Goal: Complete application form: Complete application form

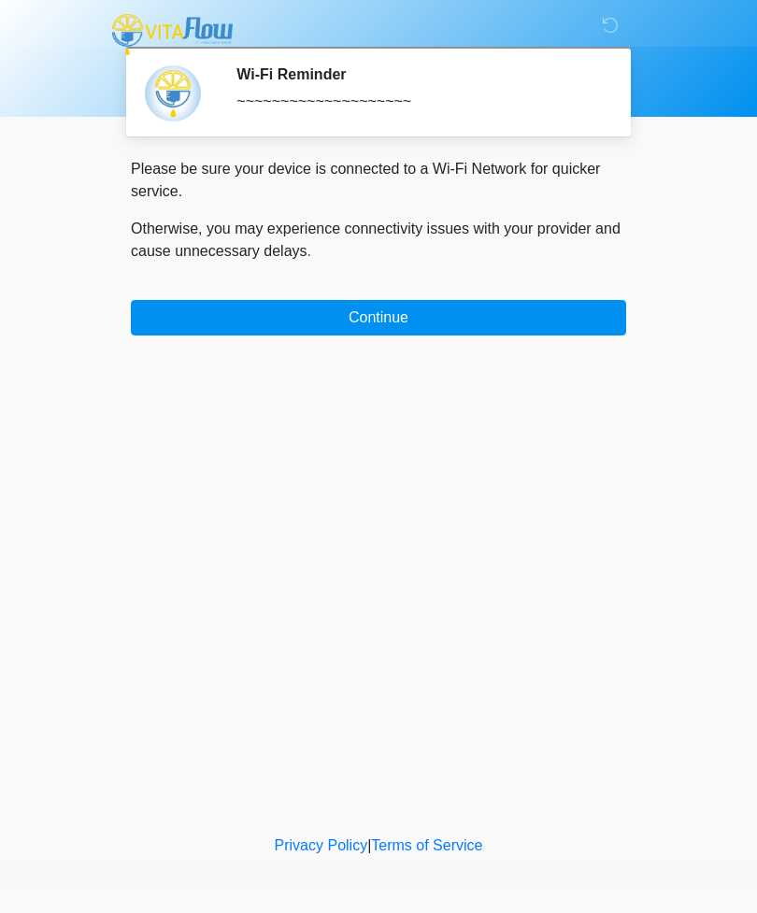
click at [445, 327] on button "Continue" at bounding box center [378, 317] width 495 height 35
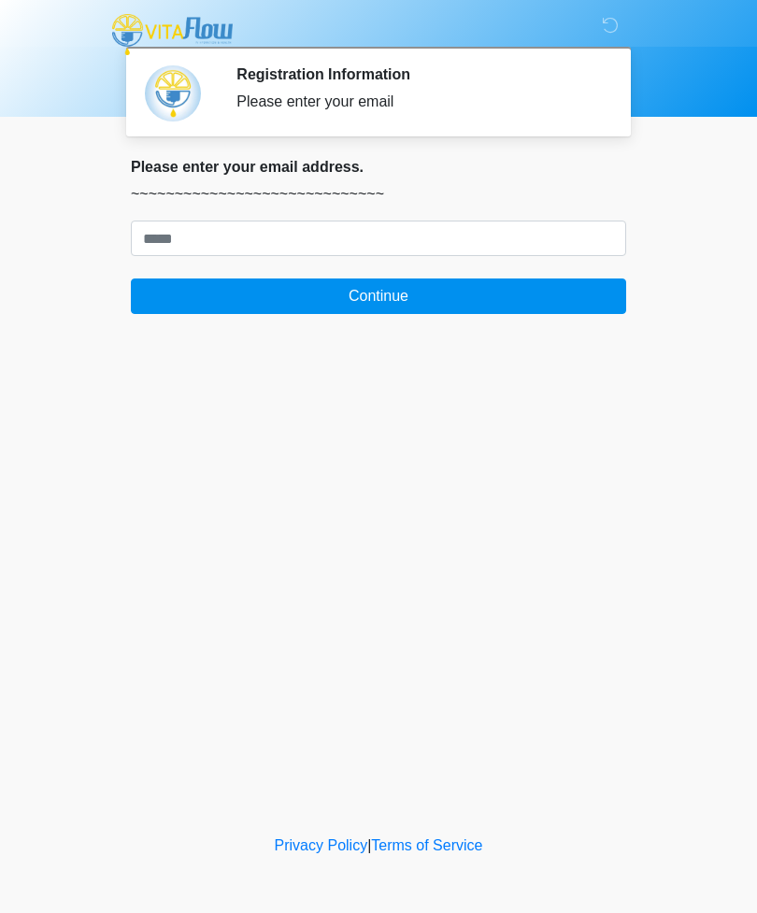
click at [483, 330] on div "‎ ‎ ‎ ‎ Registration Information Please enter your email Please connect to Wi-F…" at bounding box center [378, 415] width 560 height 793
click at [522, 300] on button "Continue" at bounding box center [378, 295] width 495 height 35
click at [487, 297] on button "Continue" at bounding box center [378, 295] width 495 height 35
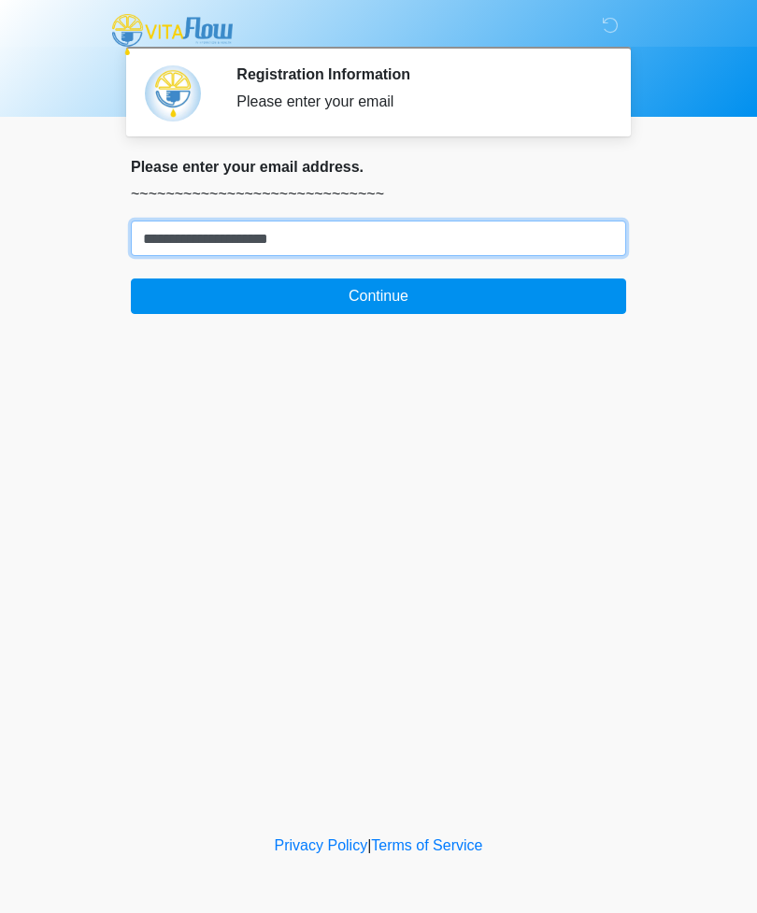
type input "**********"
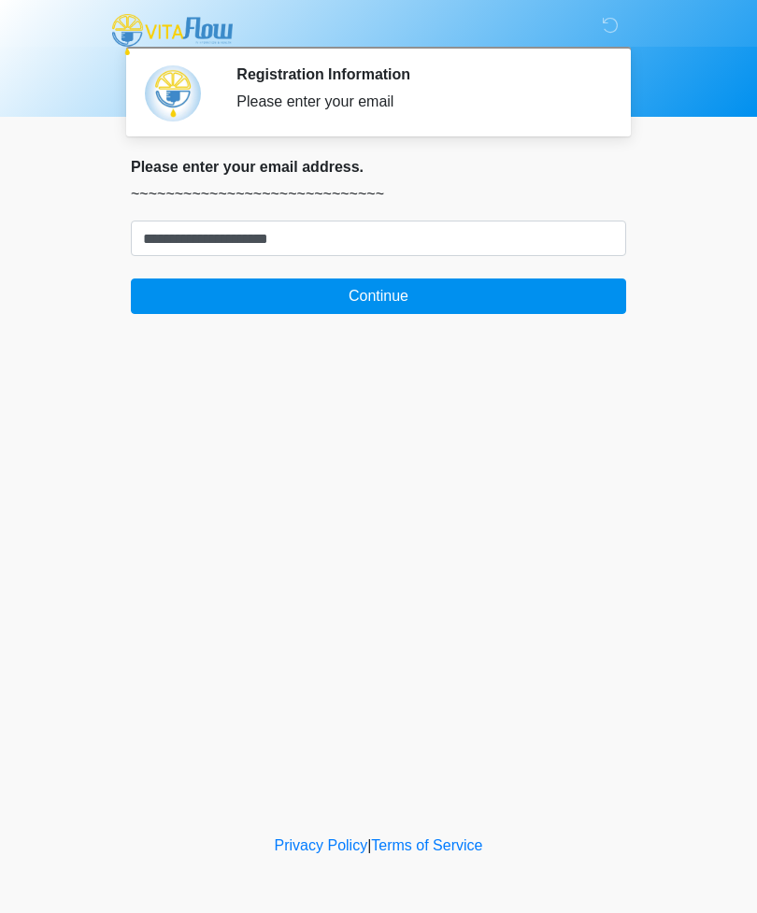
click at [389, 304] on button "Continue" at bounding box center [378, 295] width 495 height 35
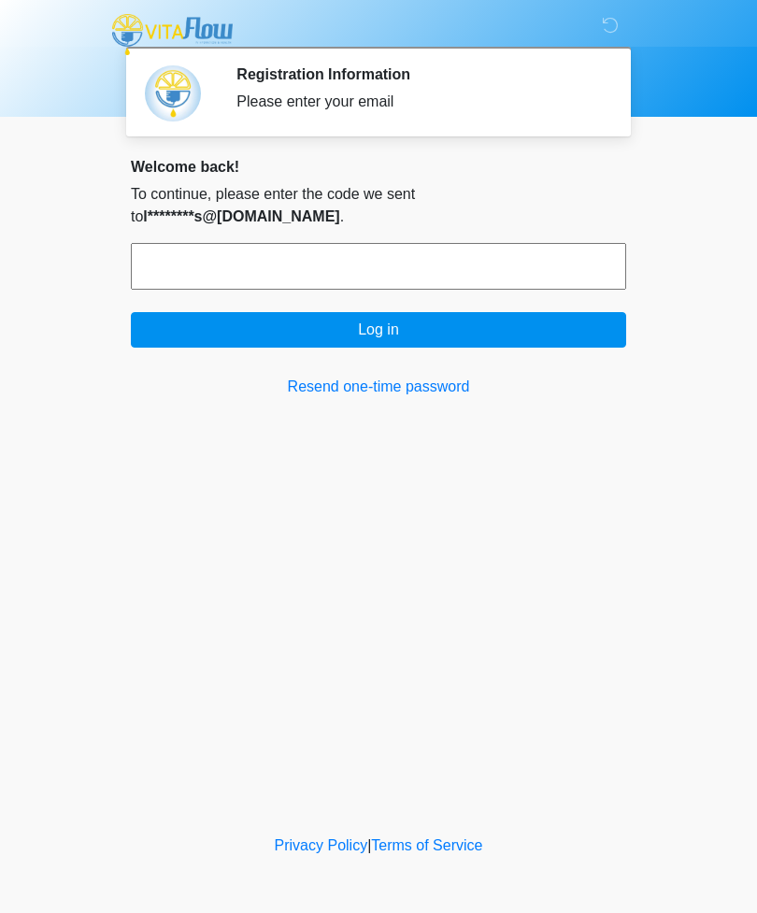
click at [408, 248] on input "text" at bounding box center [378, 266] width 495 height 47
type input "******"
click at [375, 312] on button "Log in" at bounding box center [378, 329] width 495 height 35
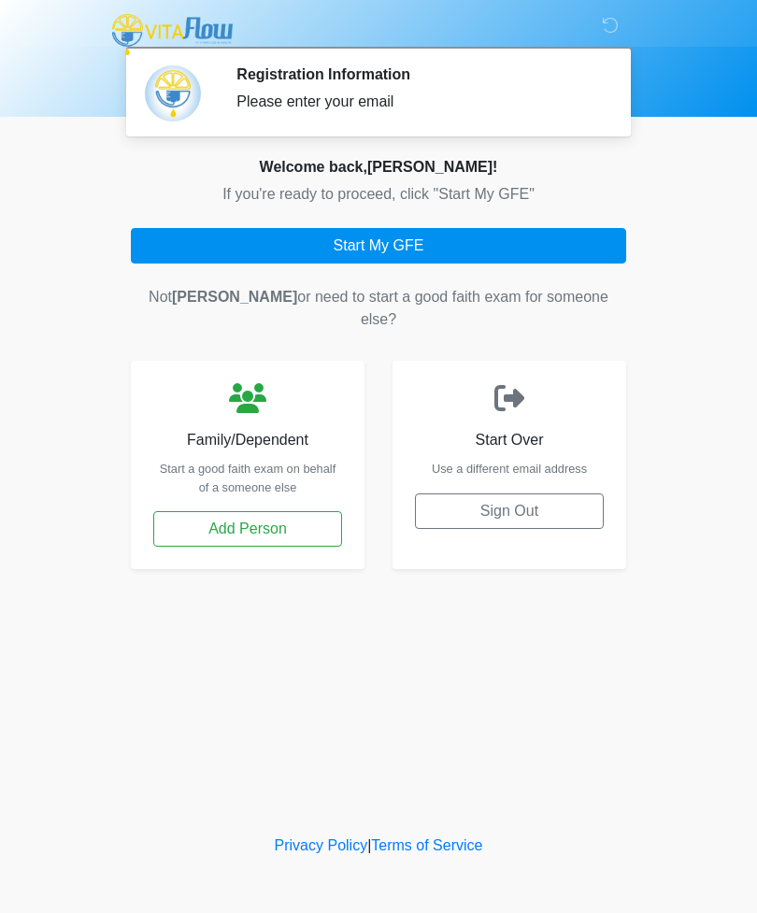
click at [494, 258] on button "Start My GFE" at bounding box center [378, 245] width 495 height 35
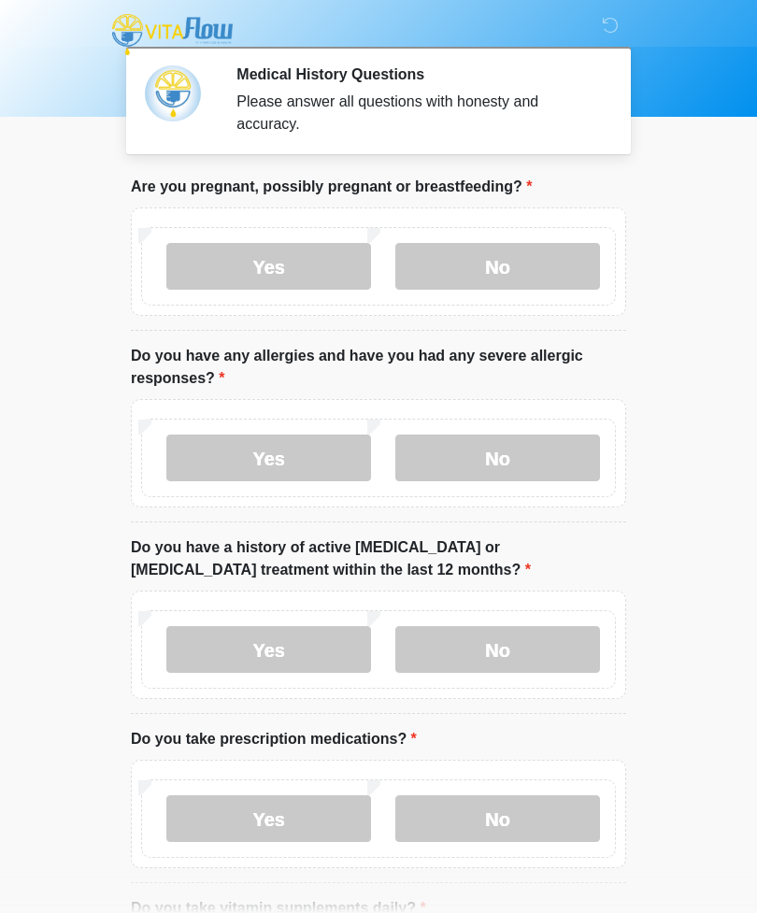
click at [531, 275] on label "No" at bounding box center [497, 266] width 205 height 47
click at [556, 440] on label "No" at bounding box center [497, 457] width 205 height 47
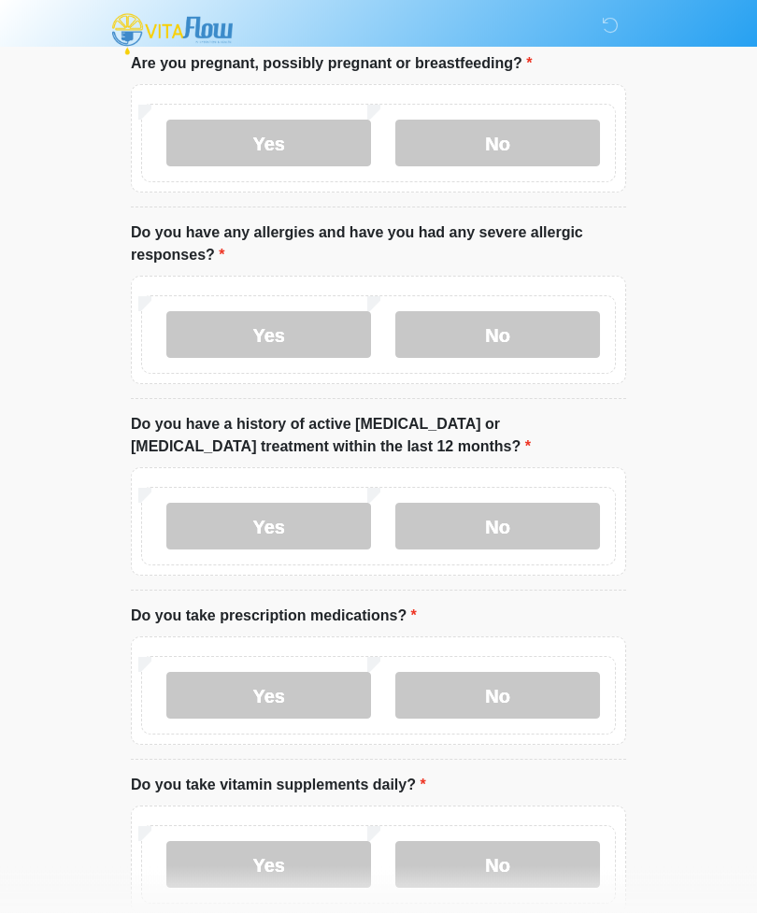
scroll to position [123, 0]
click at [548, 525] on label "No" at bounding box center [497, 525] width 205 height 47
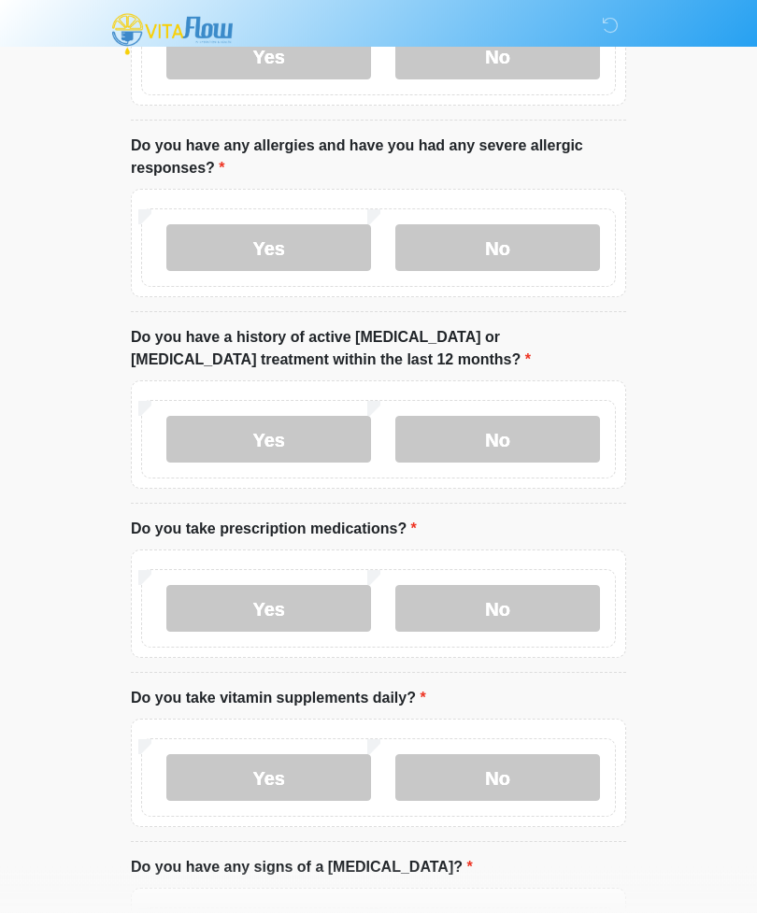
scroll to position [212, 0]
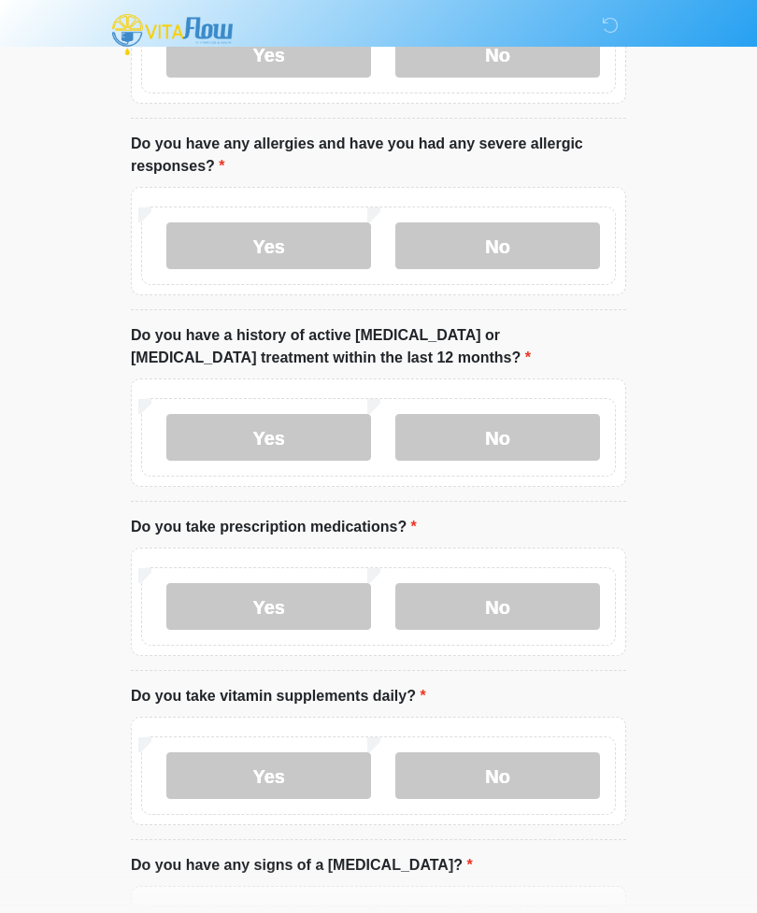
click at [219, 615] on label "Yes" at bounding box center [268, 606] width 205 height 47
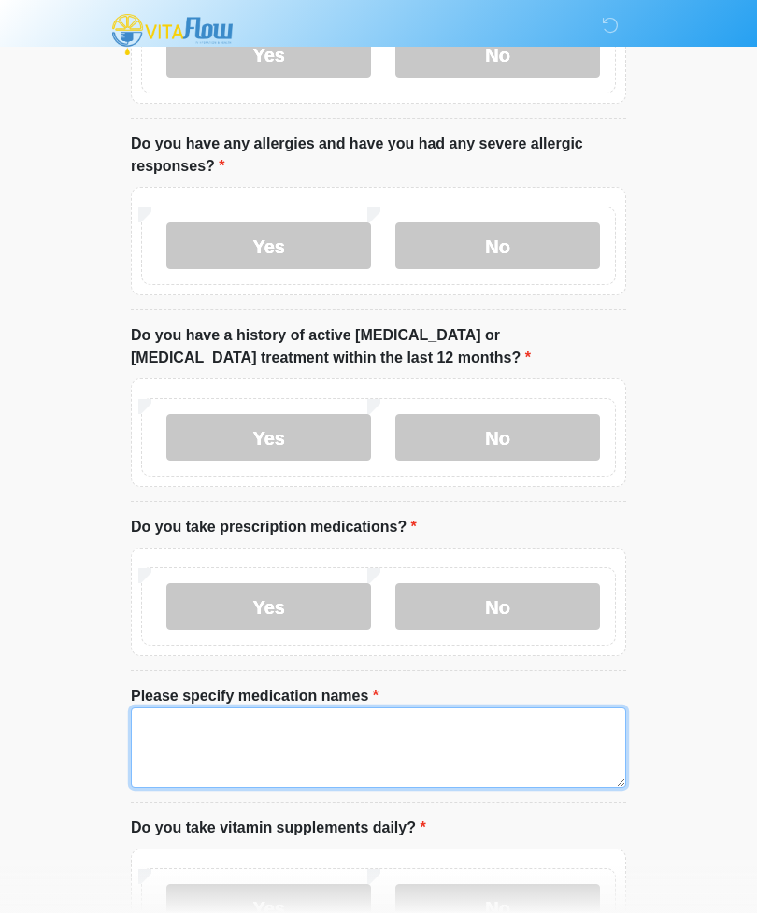
click at [368, 735] on textarea "Please specify medication names" at bounding box center [378, 747] width 495 height 80
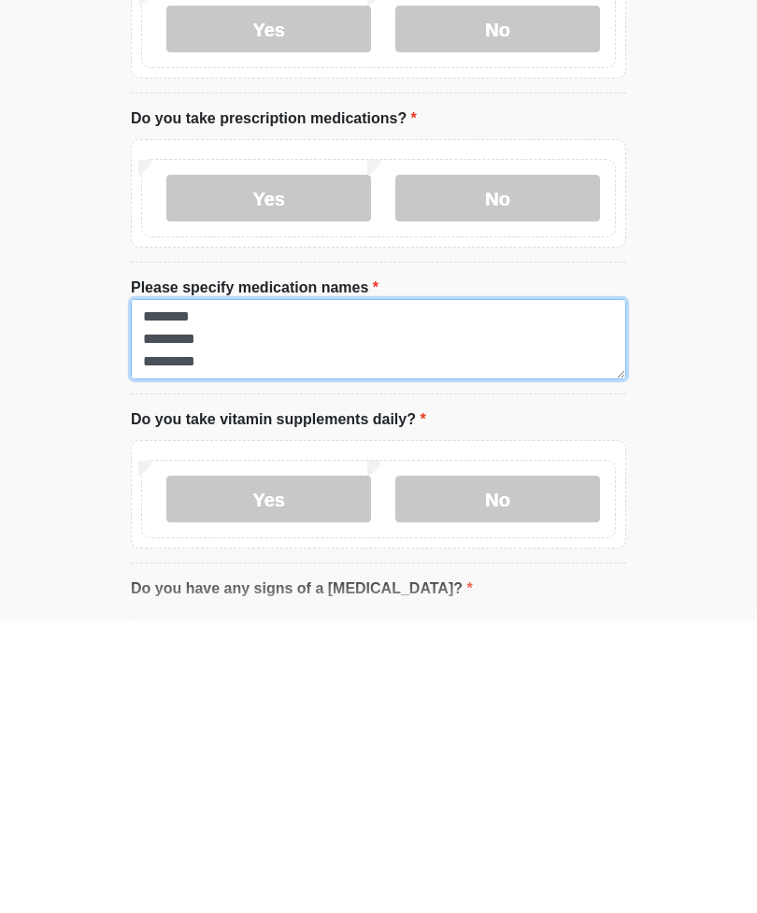
scroll to position [90, 0]
type textarea "**********"
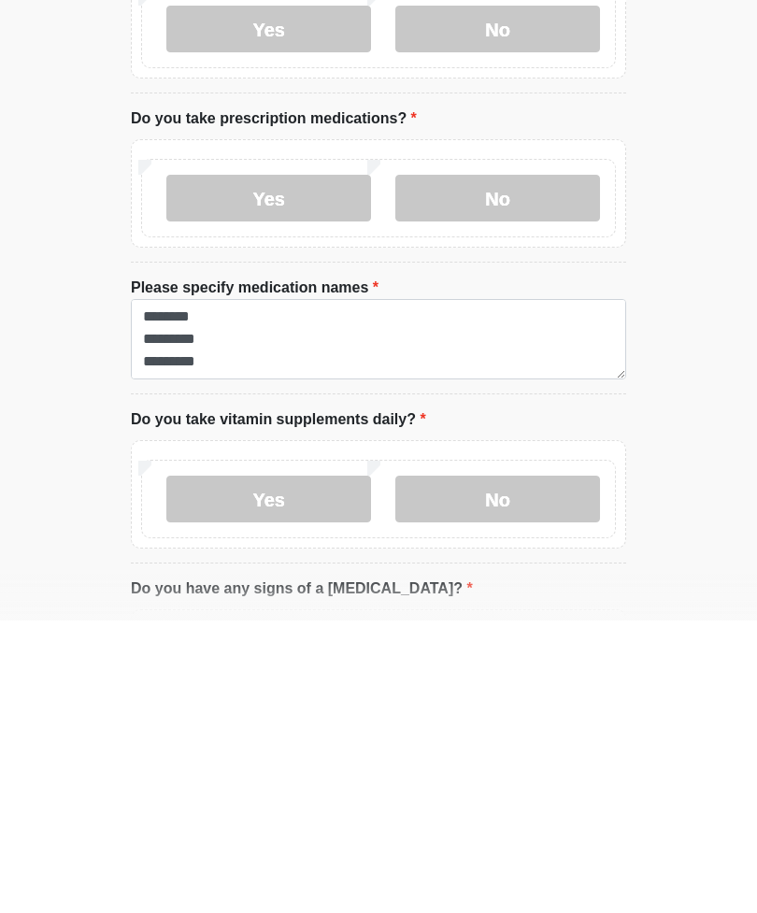
click at [297, 768] on label "Yes" at bounding box center [268, 791] width 205 height 47
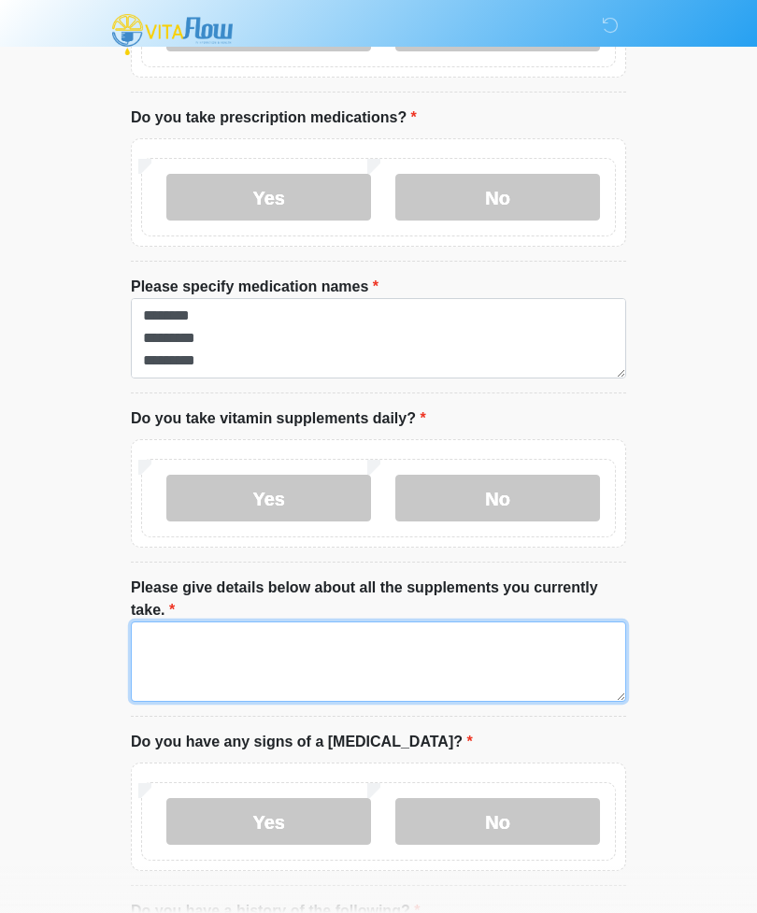
click at [321, 654] on textarea "Please give details below about all the supplements you currently take." at bounding box center [378, 661] width 495 height 80
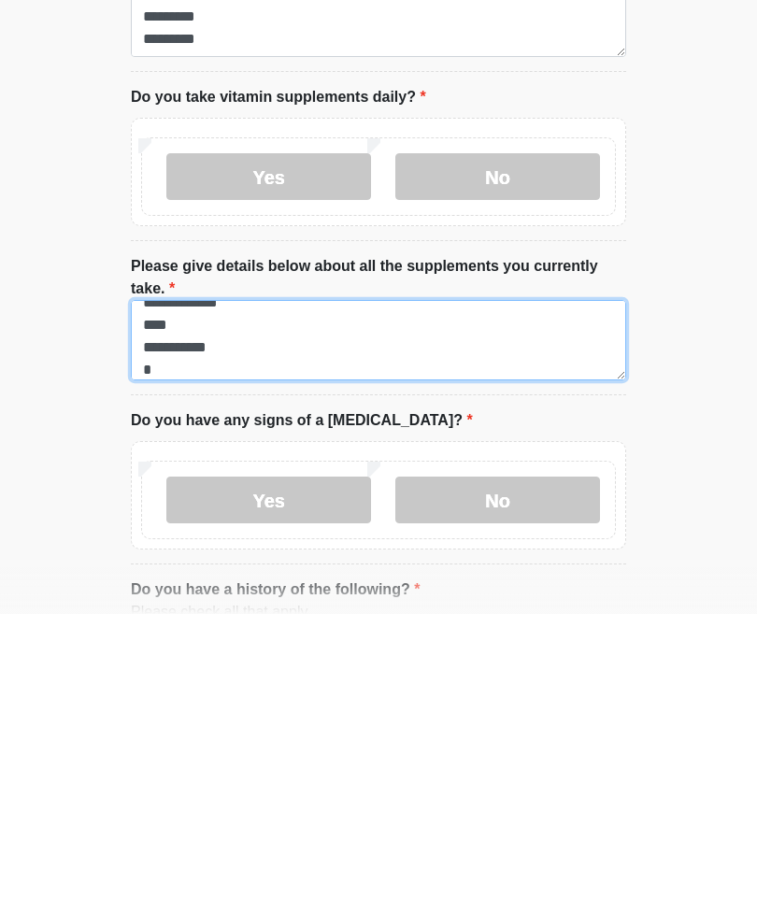
scroll to position [15, 0]
type textarea "**********"
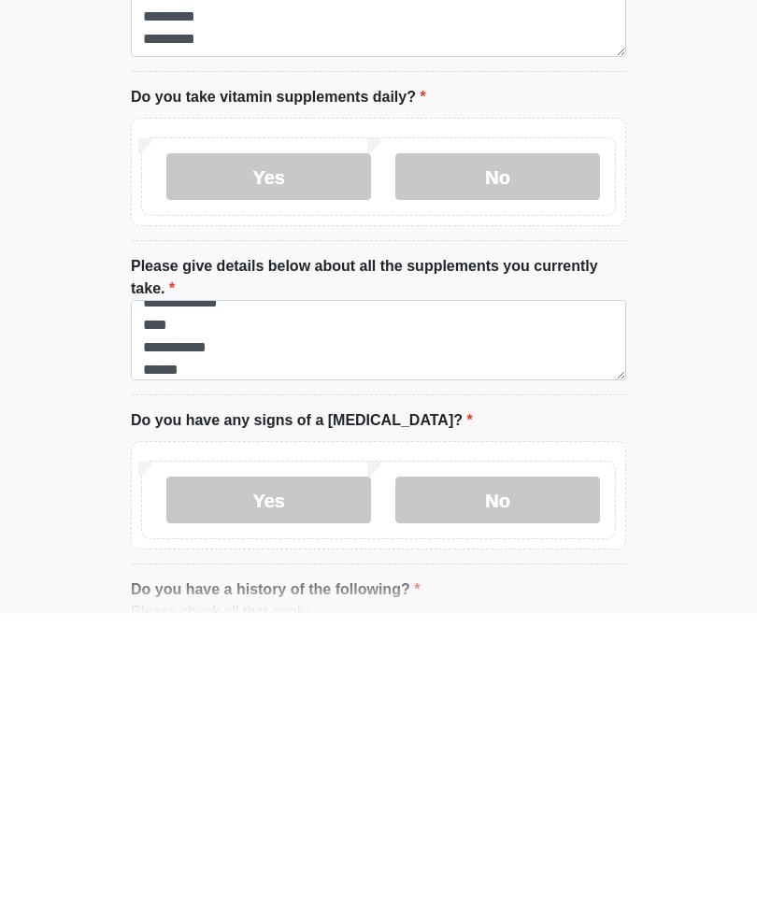
click at [504, 775] on label "No" at bounding box center [497, 798] width 205 height 47
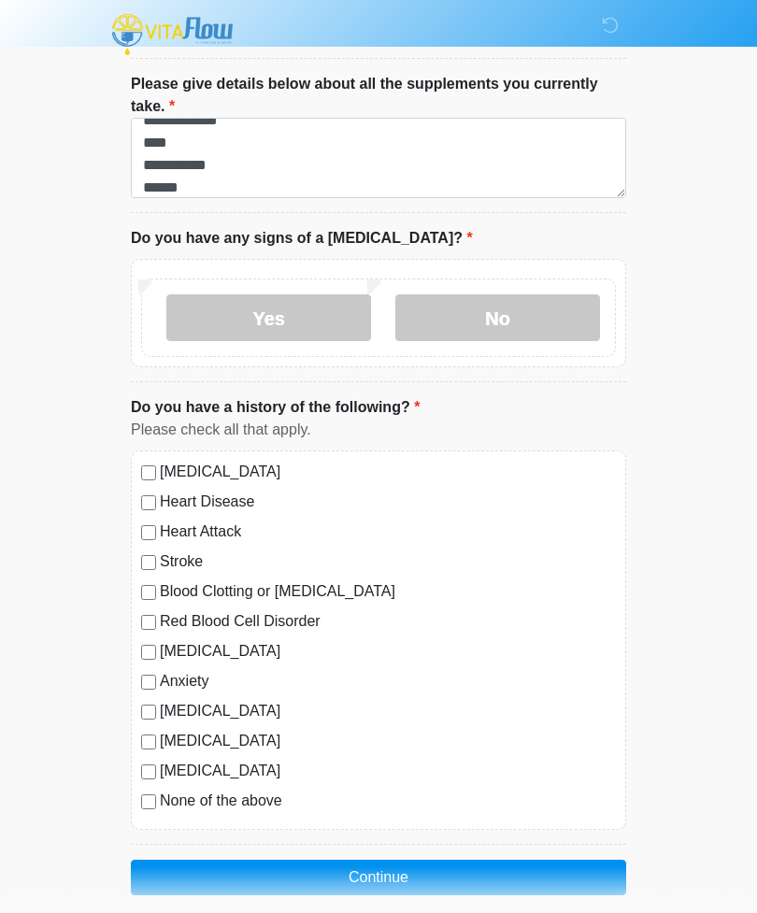
scroll to position [1144, 0]
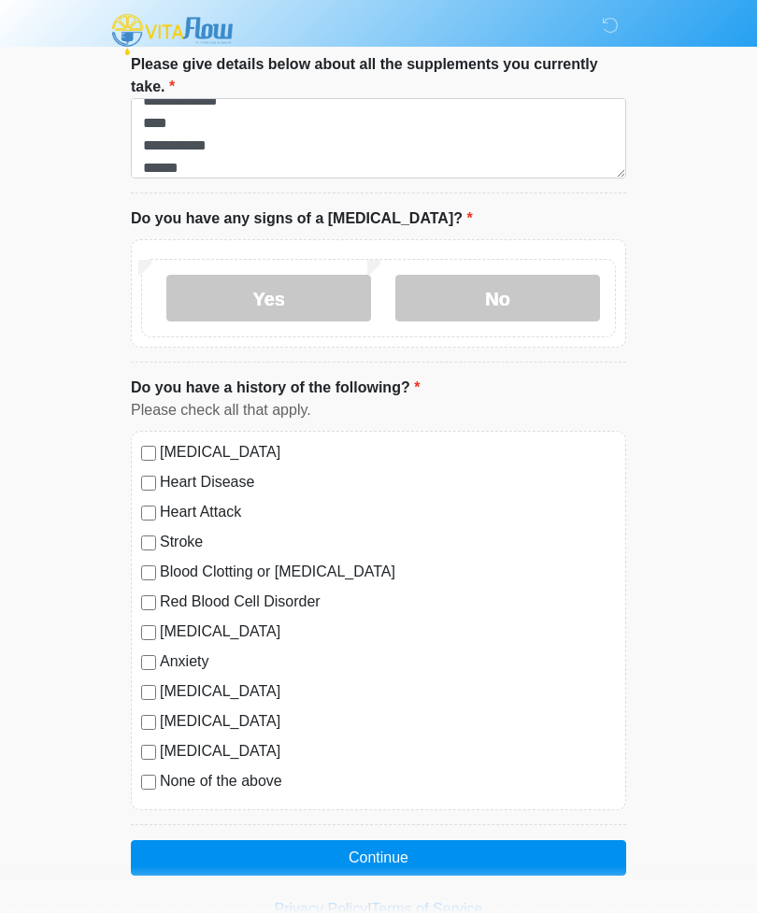
click at [387, 856] on button "Continue" at bounding box center [378, 857] width 495 height 35
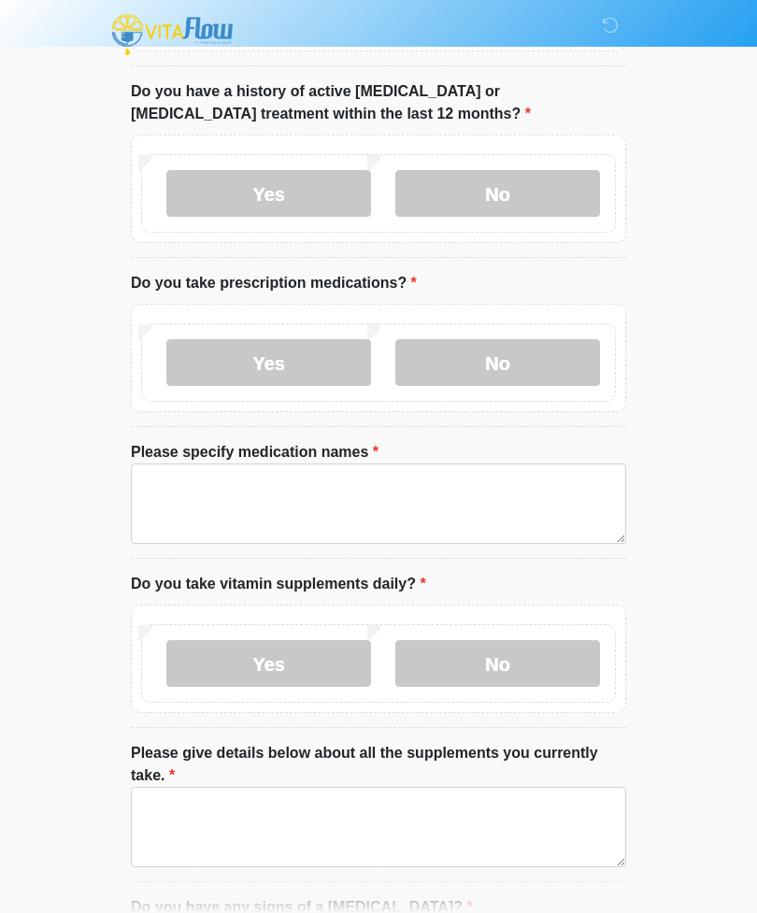
scroll to position [0, 0]
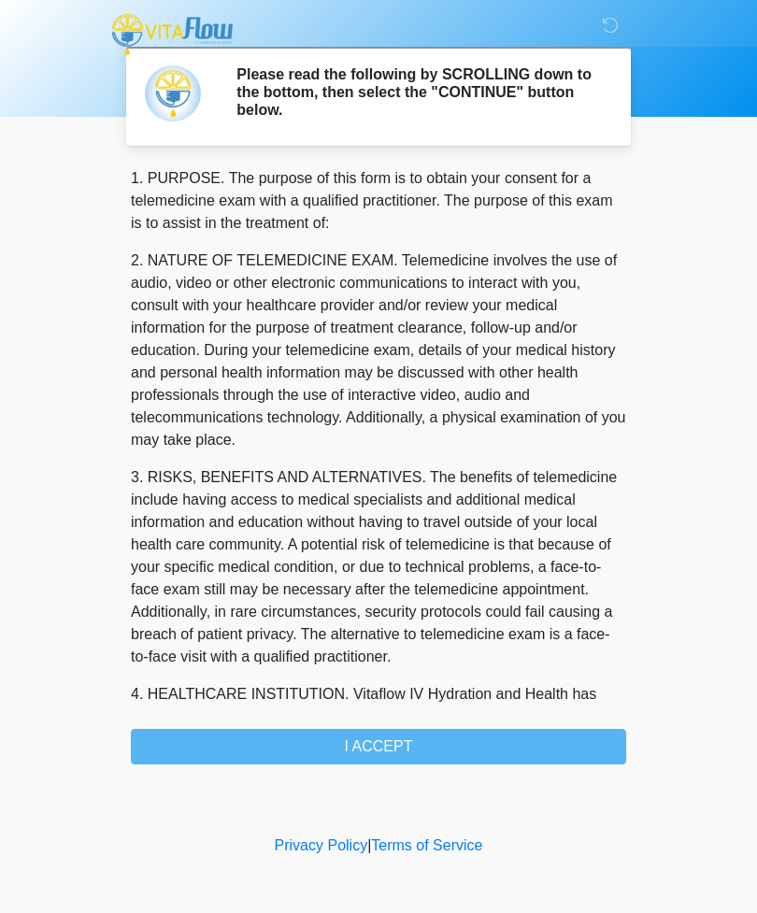
click at [434, 737] on div "1. PURPOSE. The purpose of this form is to obtain your consent for a telemedici…" at bounding box center [378, 465] width 495 height 597
click at [378, 743] on div "1. PURPOSE. The purpose of this form is to obtain your consent for a telemedici…" at bounding box center [378, 465] width 495 height 597
click at [389, 740] on div "1. PURPOSE. The purpose of this form is to obtain your consent for a telemedici…" at bounding box center [378, 465] width 495 height 597
click at [375, 745] on div "1. PURPOSE. The purpose of this form is to obtain your consent for a telemedici…" at bounding box center [378, 465] width 495 height 597
click at [374, 744] on div "1. PURPOSE. The purpose of this form is to obtain your consent for a telemedici…" at bounding box center [378, 465] width 495 height 597
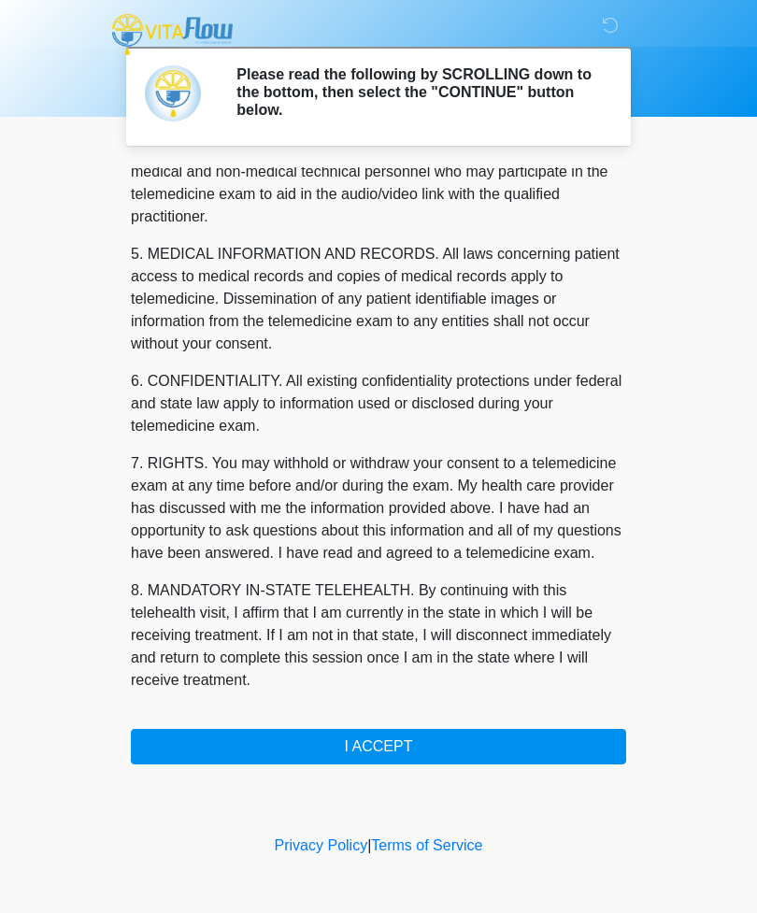
scroll to position [567, 0]
click at [385, 746] on button "I ACCEPT" at bounding box center [378, 746] width 495 height 35
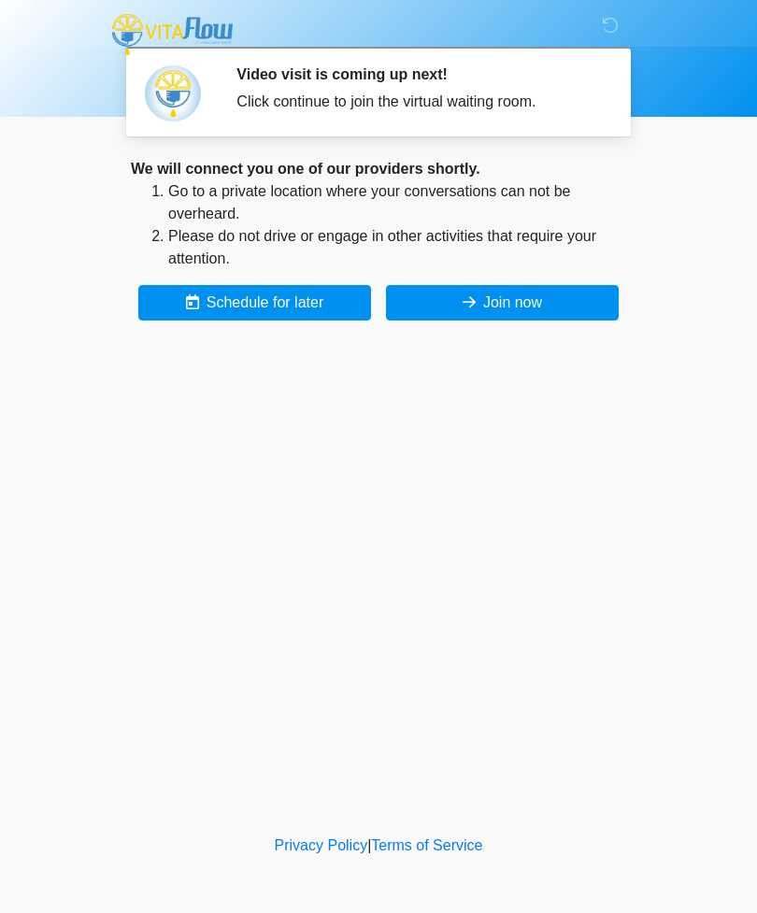
click at [538, 310] on button "Join now" at bounding box center [502, 302] width 233 height 35
